Goal: Understand process/instructions

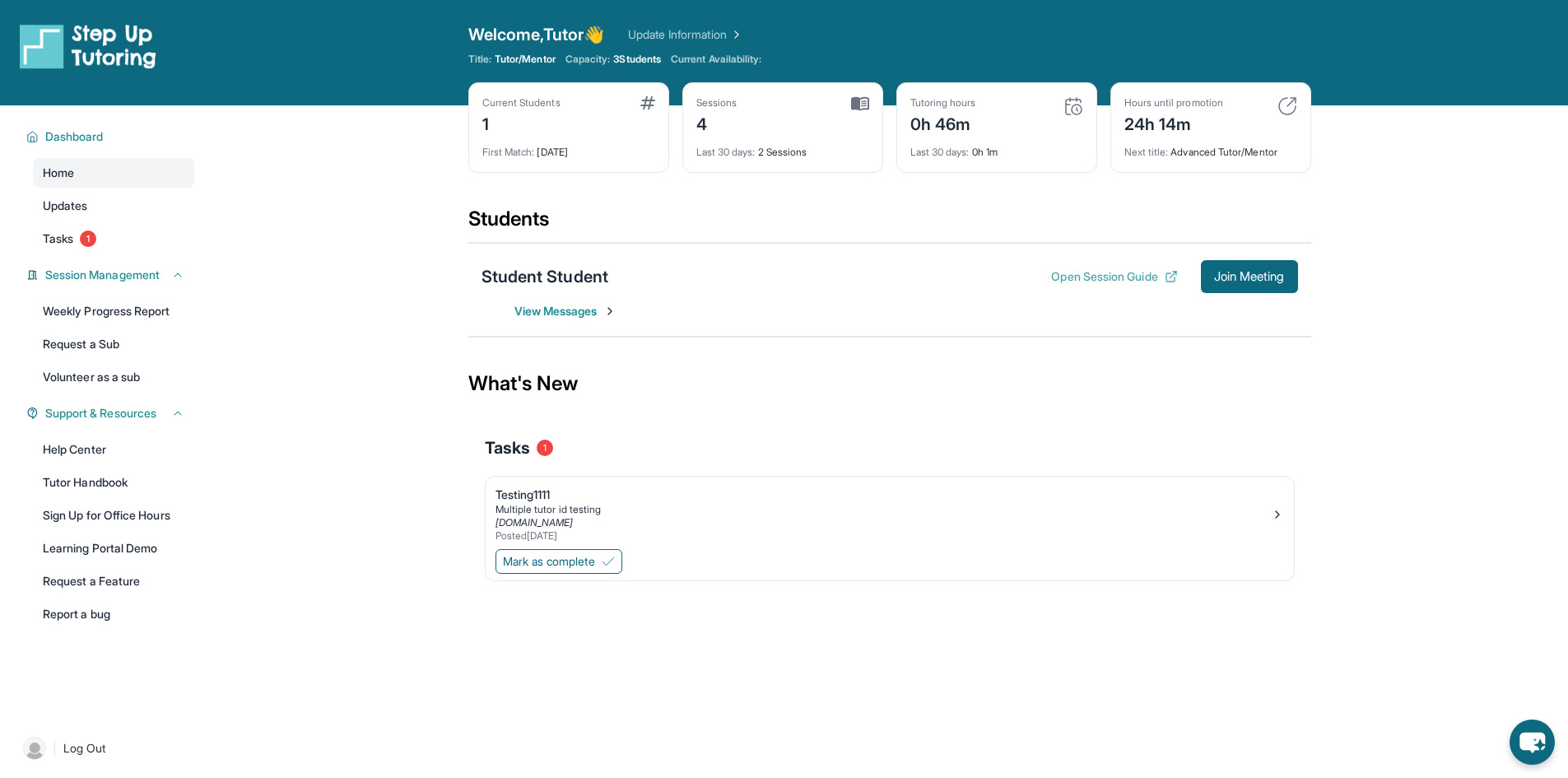
click at [1064, 278] on button "Open Session Guide" at bounding box center [1114, 276] width 126 height 16
click at [1094, 277] on button "Open Session Guide" at bounding box center [1114, 276] width 126 height 16
click at [1145, 281] on button "Open Session Guide" at bounding box center [1114, 276] width 126 height 16
click at [1078, 279] on button "Open Session Guide" at bounding box center [1114, 276] width 126 height 16
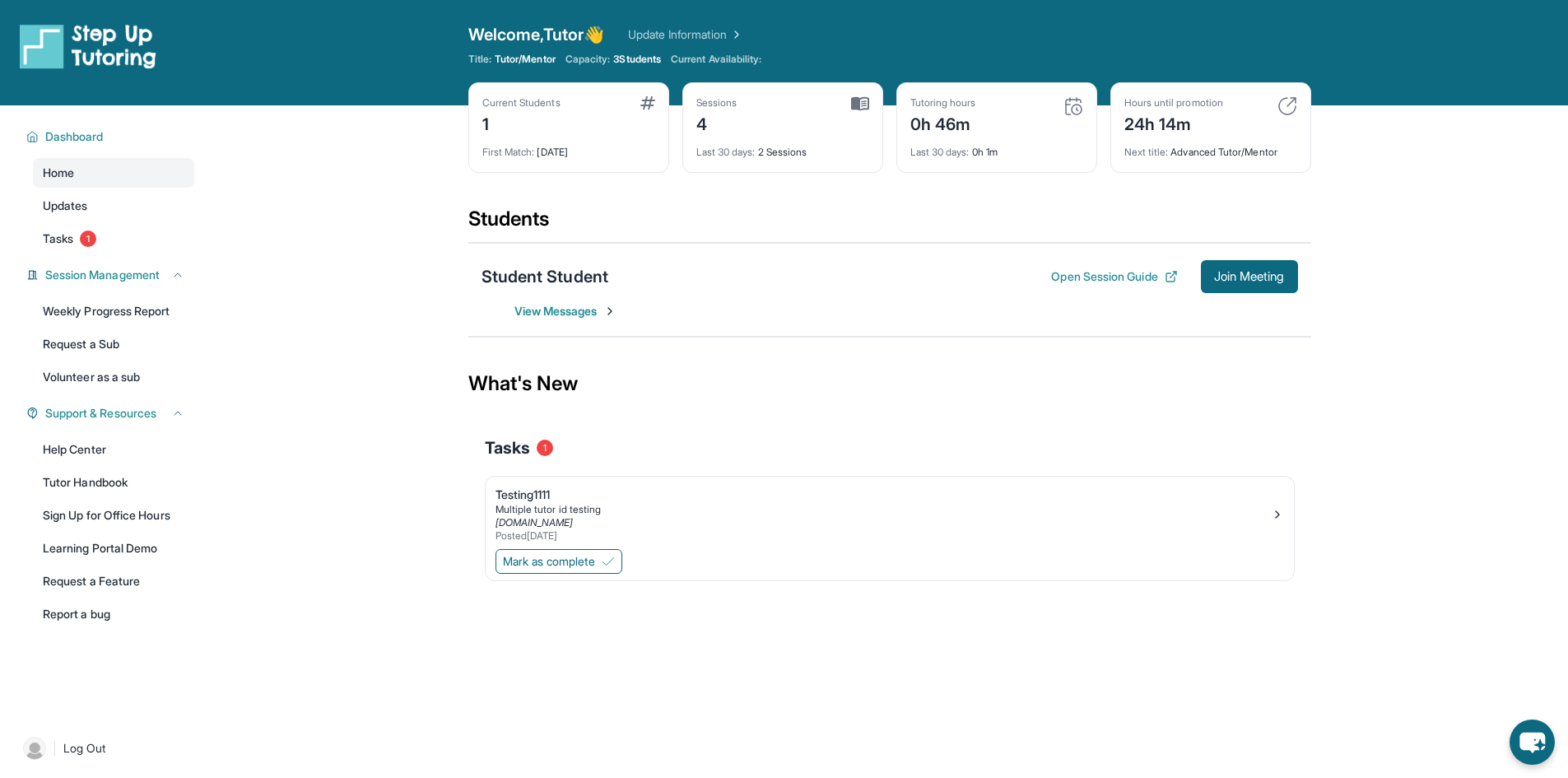
click at [1484, 478] on main "Current Students 1 First Match : 1 month ago Sessions 4 Last 30 days : 2 Sessio…" at bounding box center [889, 374] width 1357 height 538
